Goal: Use online tool/utility

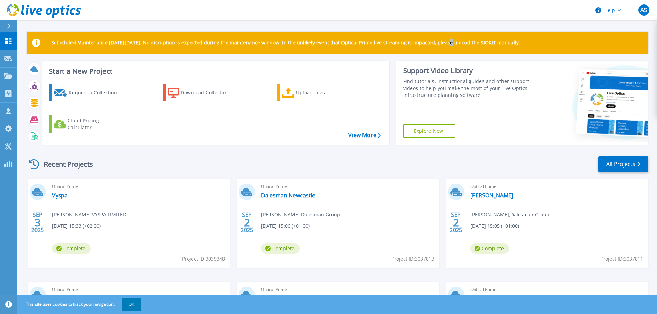
click at [443, 33] on div "Scheduled Maintenance on Monday 22nd September: No disruption is expected durin…" at bounding box center [337, 43] width 621 height 22
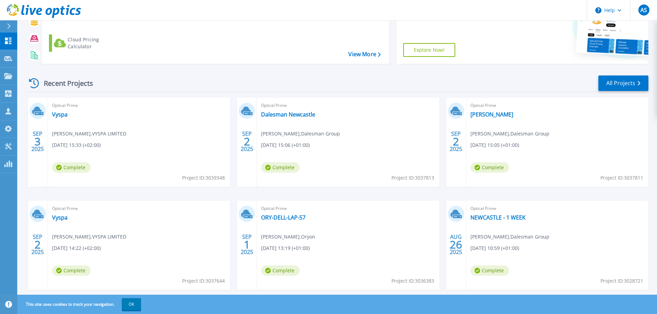
scroll to position [97, 0]
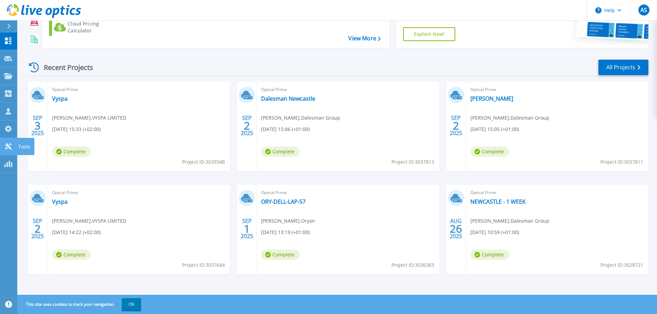
click at [24, 150] on p "Tools" at bounding box center [24, 147] width 12 height 18
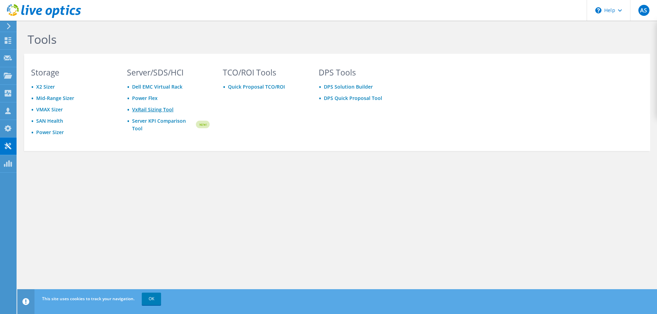
click at [144, 110] on link "VxRail Sizing Tool" at bounding box center [152, 109] width 41 height 7
click at [216, 149] on section "Storage X2 Sizer Mid-Range Sizer VMAX Sizer SAN Health Power Sizer Server/SDS/H…" at bounding box center [337, 102] width 626 height 97
